Goal: Find specific page/section: Find specific page/section

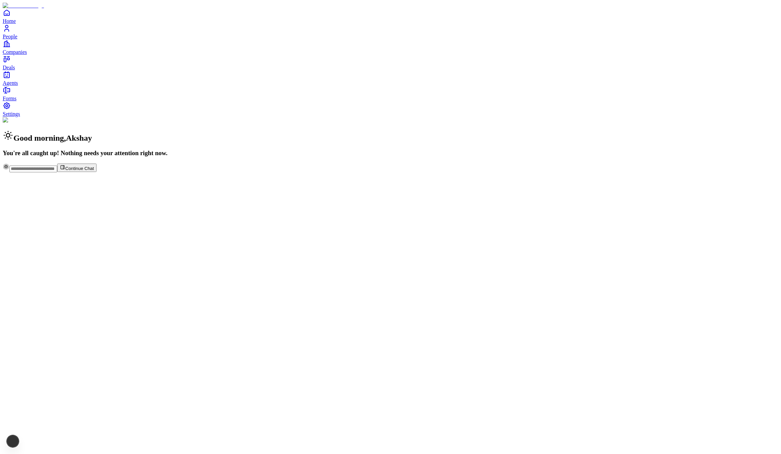
click at [76, 117] on div "Good morning , Akshay You're all caught up! Nothing needs your attention right …" at bounding box center [391, 144] width 776 height 55
drag, startPoint x: 565, startPoint y: 256, endPoint x: 560, endPoint y: 256, distance: 5.0
click at [560, 157] on div "Good morning , Akshay You're all caught up! Nothing needs your attention right …" at bounding box center [391, 137] width 776 height 40
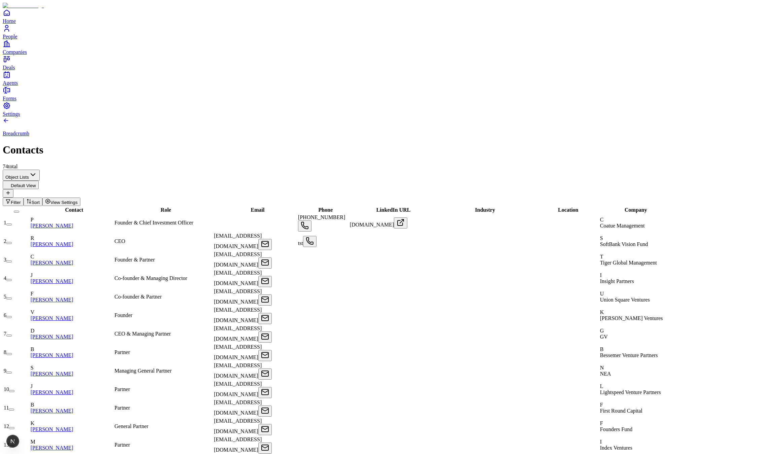
click at [73, 223] on link "[PERSON_NAME]" at bounding box center [52, 226] width 43 height 6
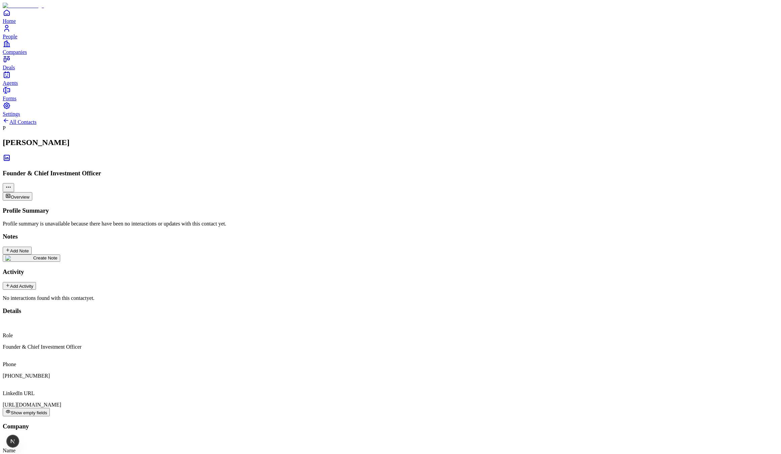
click at [50, 408] on button "Show empty fields" at bounding box center [26, 412] width 47 height 8
